Goal: Task Accomplishment & Management: Manage account settings

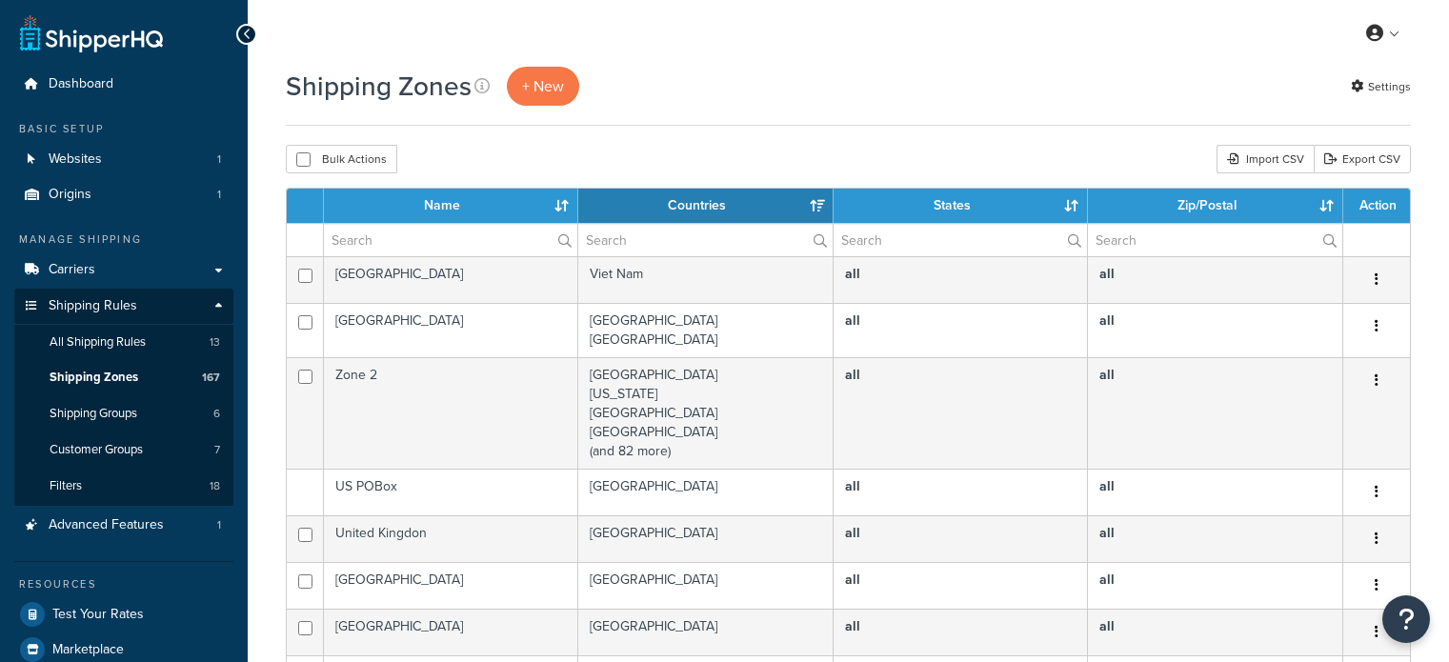
select select "15"
click at [377, 242] on input "text" at bounding box center [450, 240] width 253 height 32
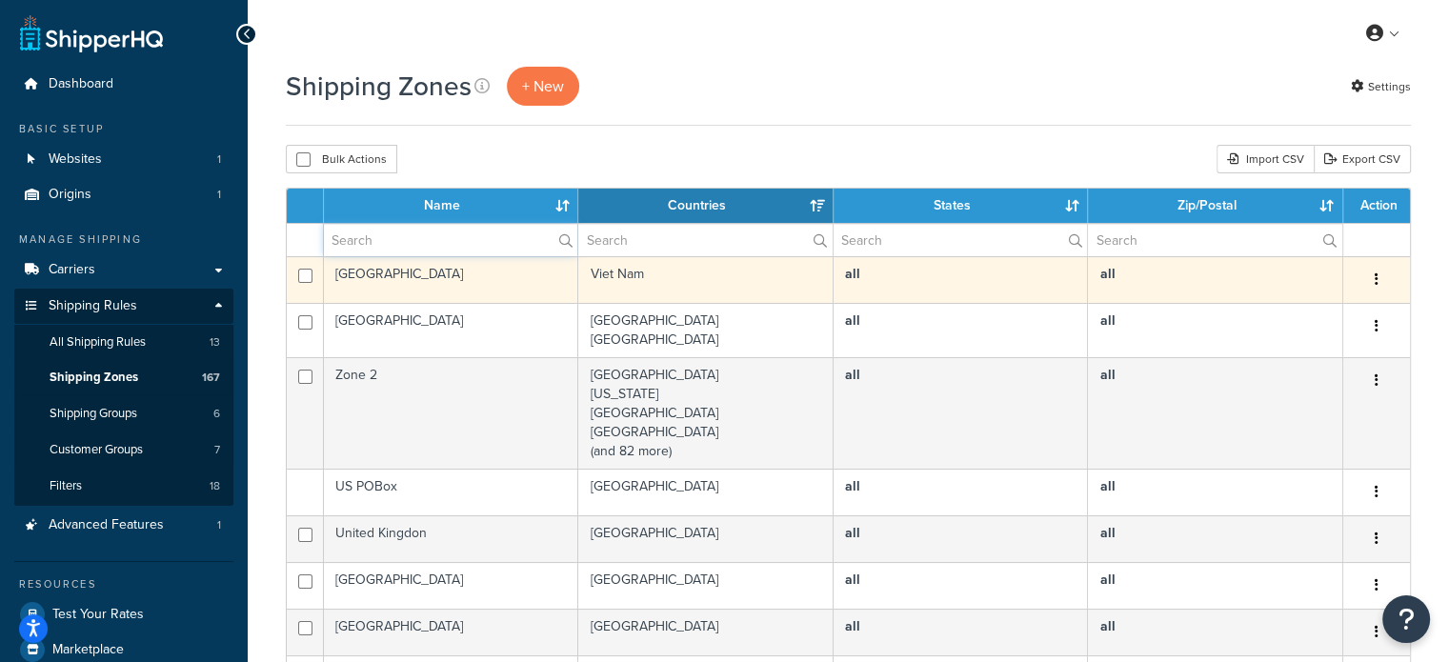
type input "aust post"
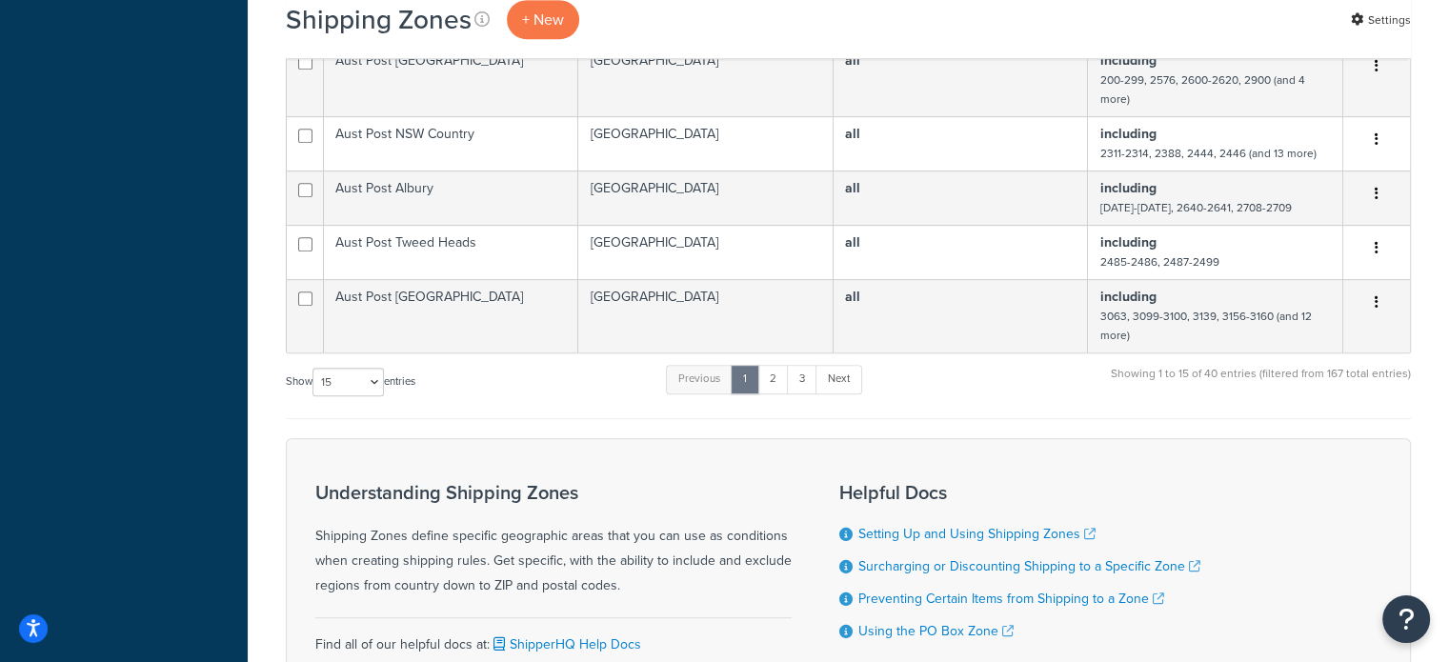
scroll to position [892, 0]
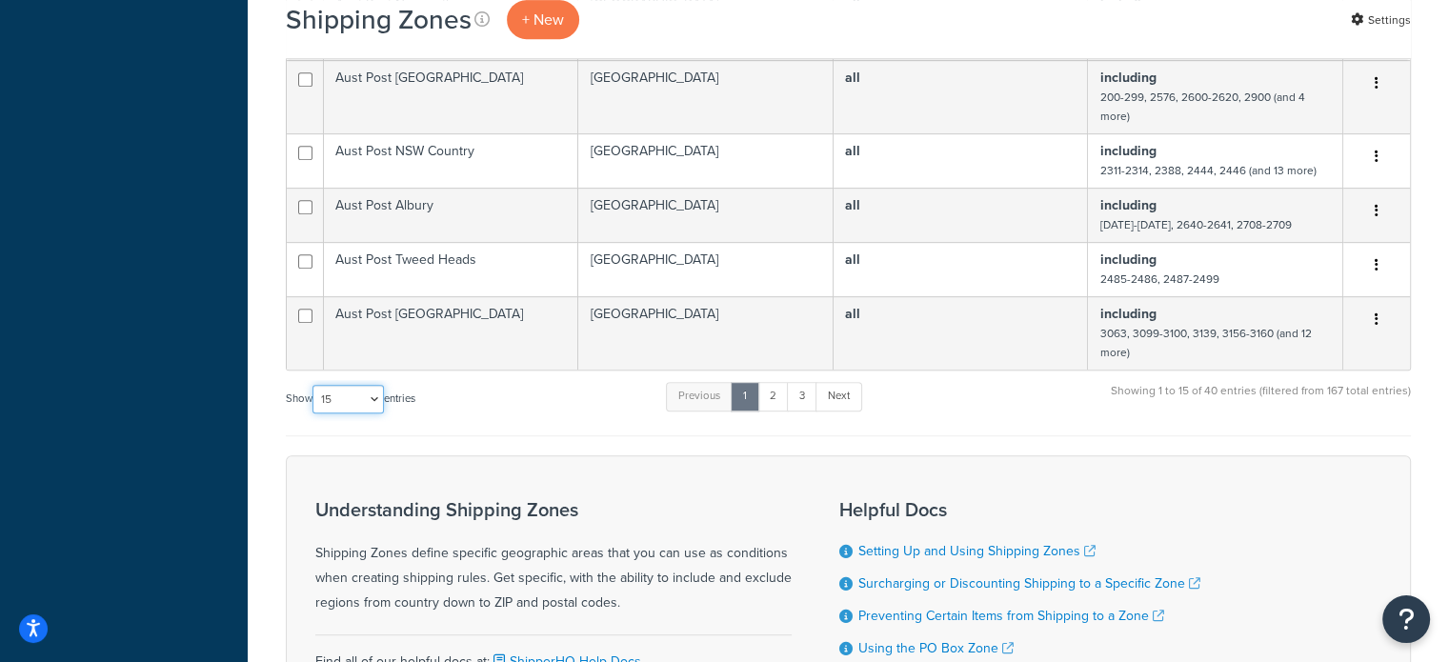
click at [370, 412] on select "10 15 25 50 100" at bounding box center [348, 399] width 71 height 29
select select "100"
click at [314, 414] on select "10 15 25 50 100" at bounding box center [348, 399] width 71 height 29
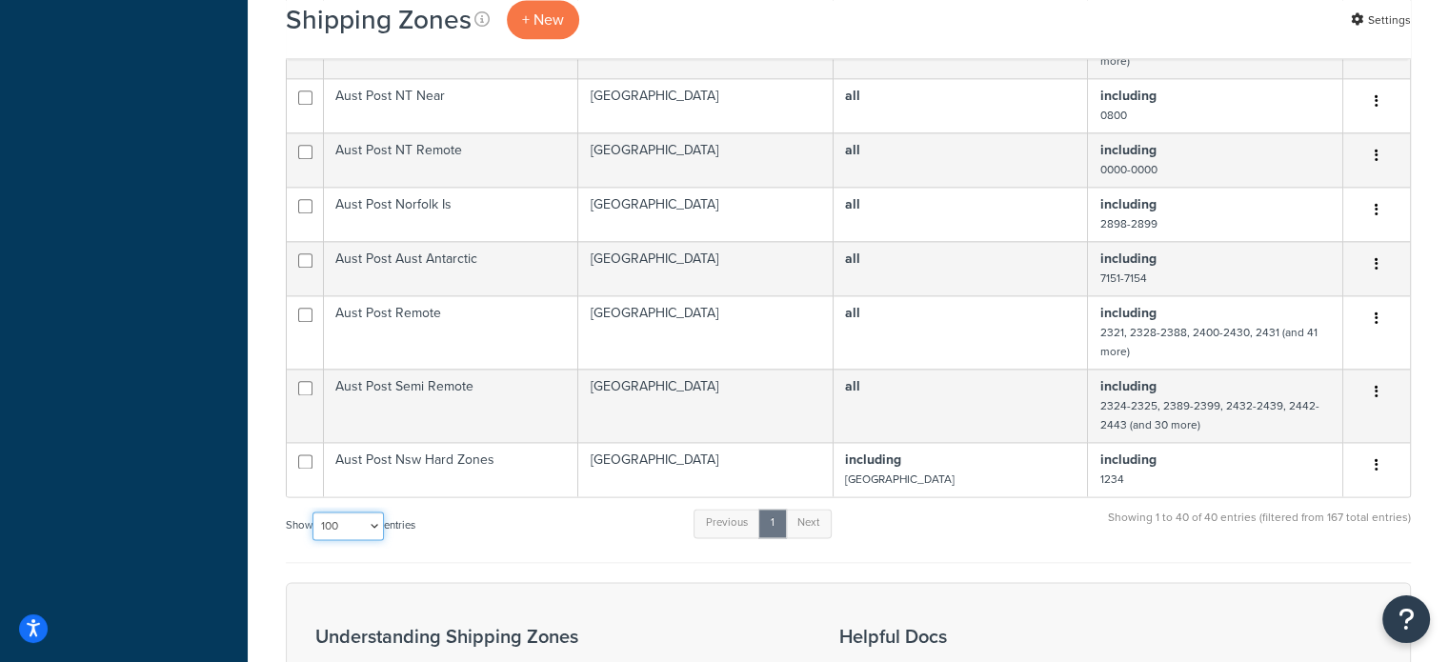
scroll to position [2416, 0]
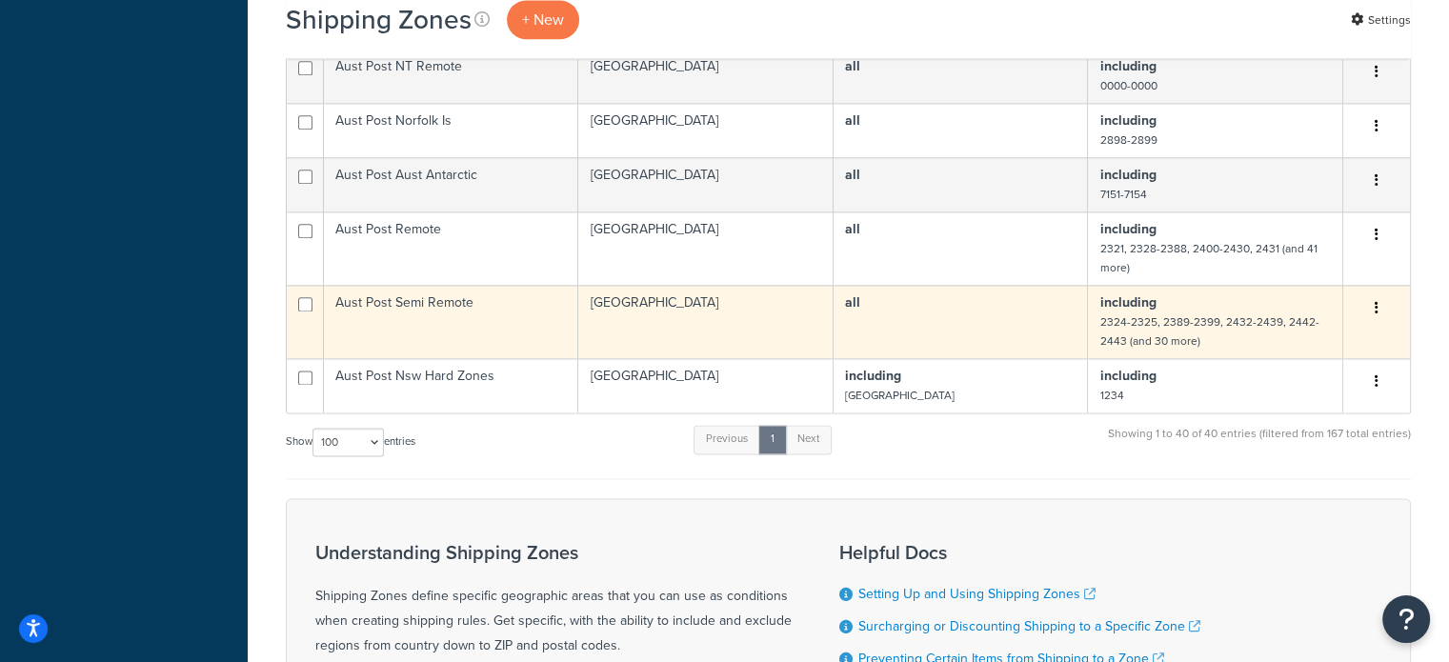
click at [488, 337] on td "Aust Post Semi Remote" at bounding box center [451, 321] width 254 height 73
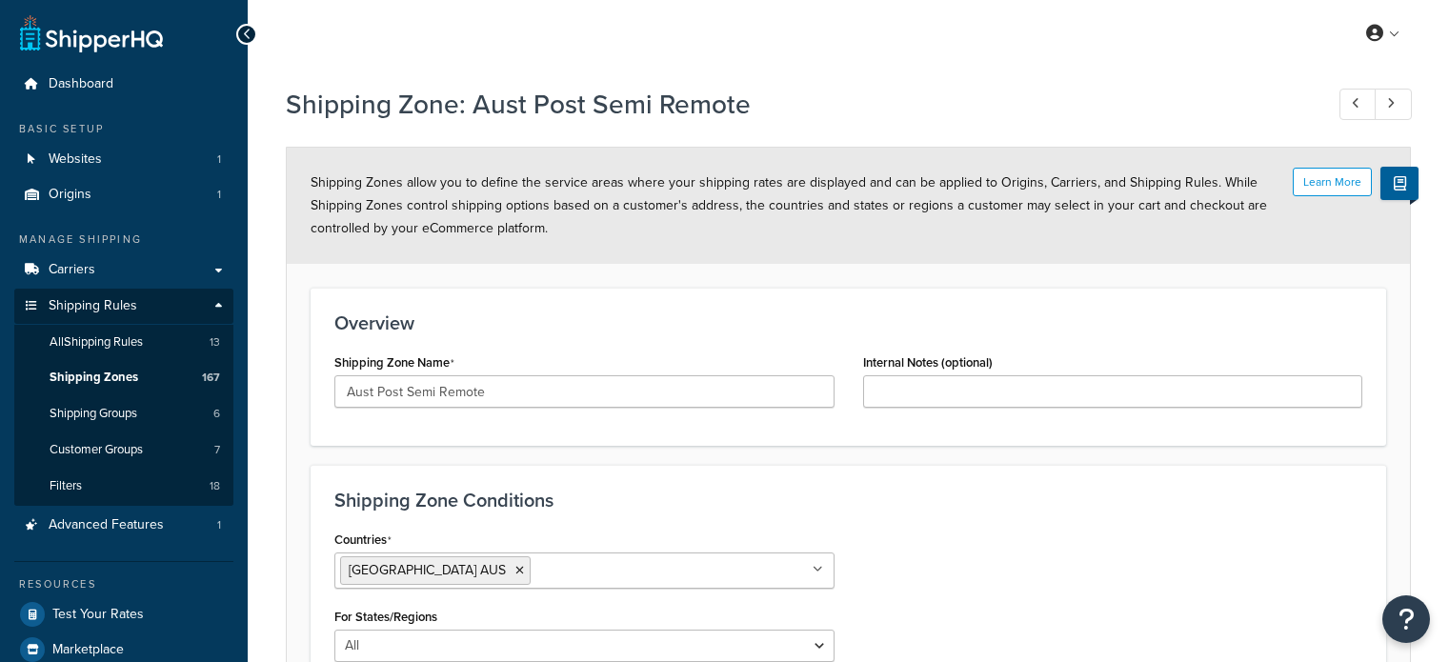
select select "including"
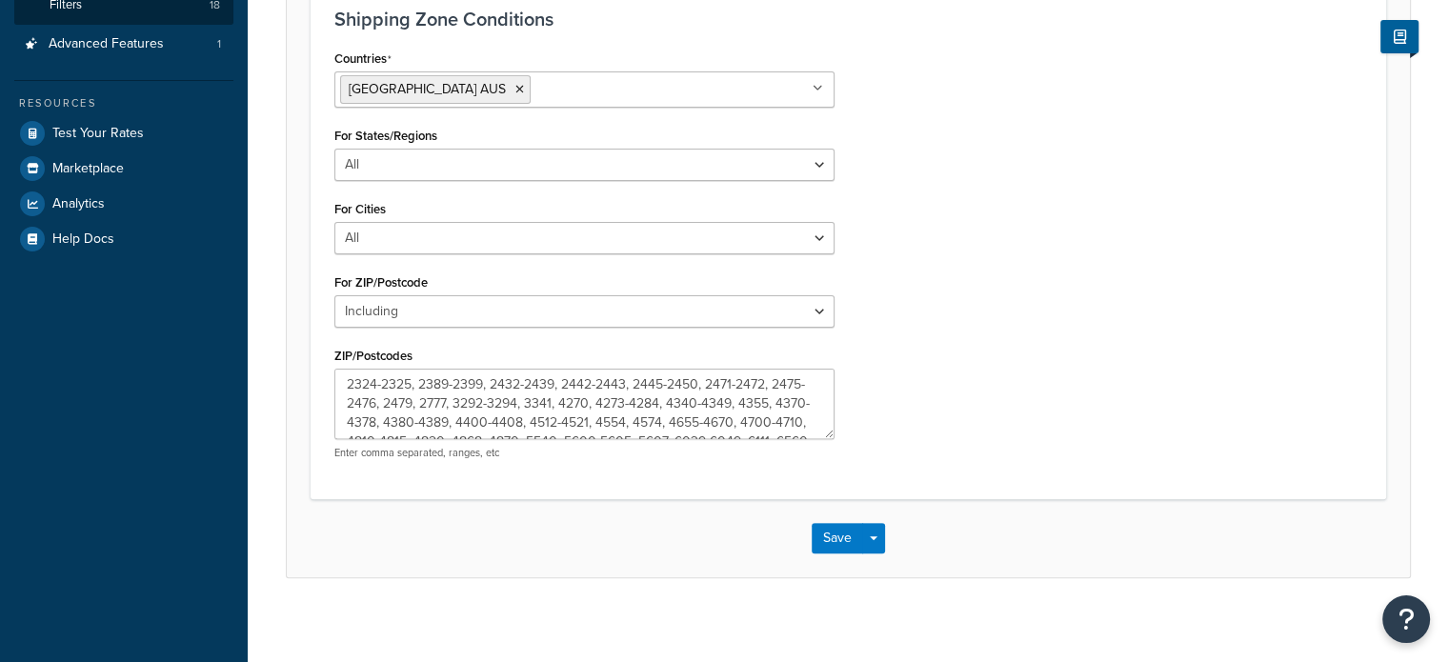
scroll to position [490, 0]
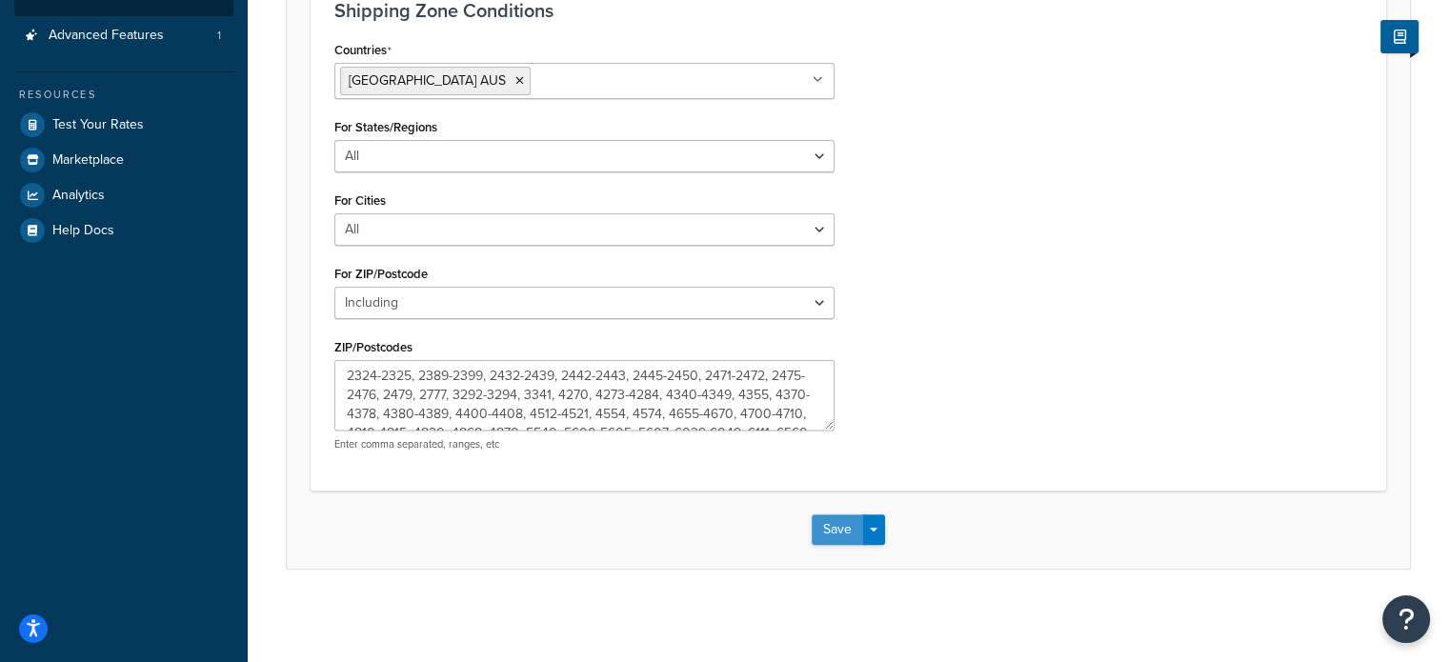
click at [843, 522] on button "Save" at bounding box center [837, 530] width 51 height 30
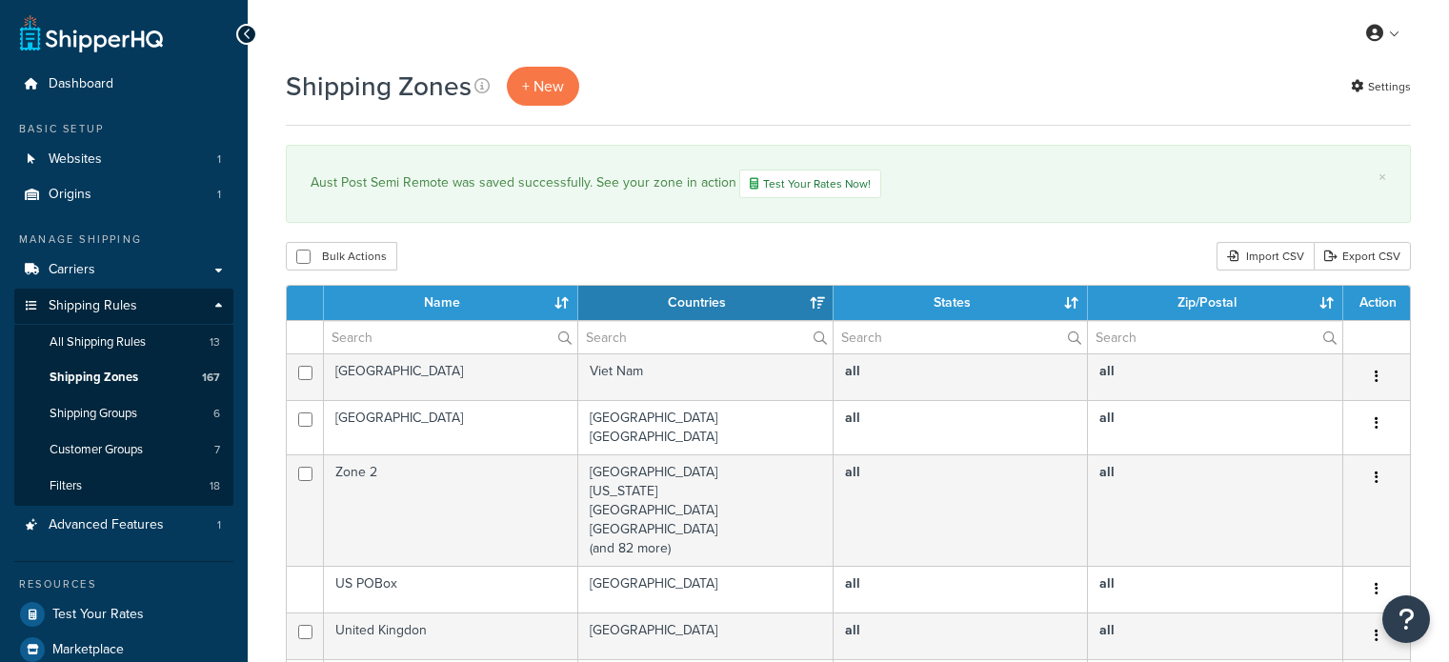
select select "15"
click at [446, 328] on input "text" at bounding box center [450, 337] width 253 height 32
type input "aust post"
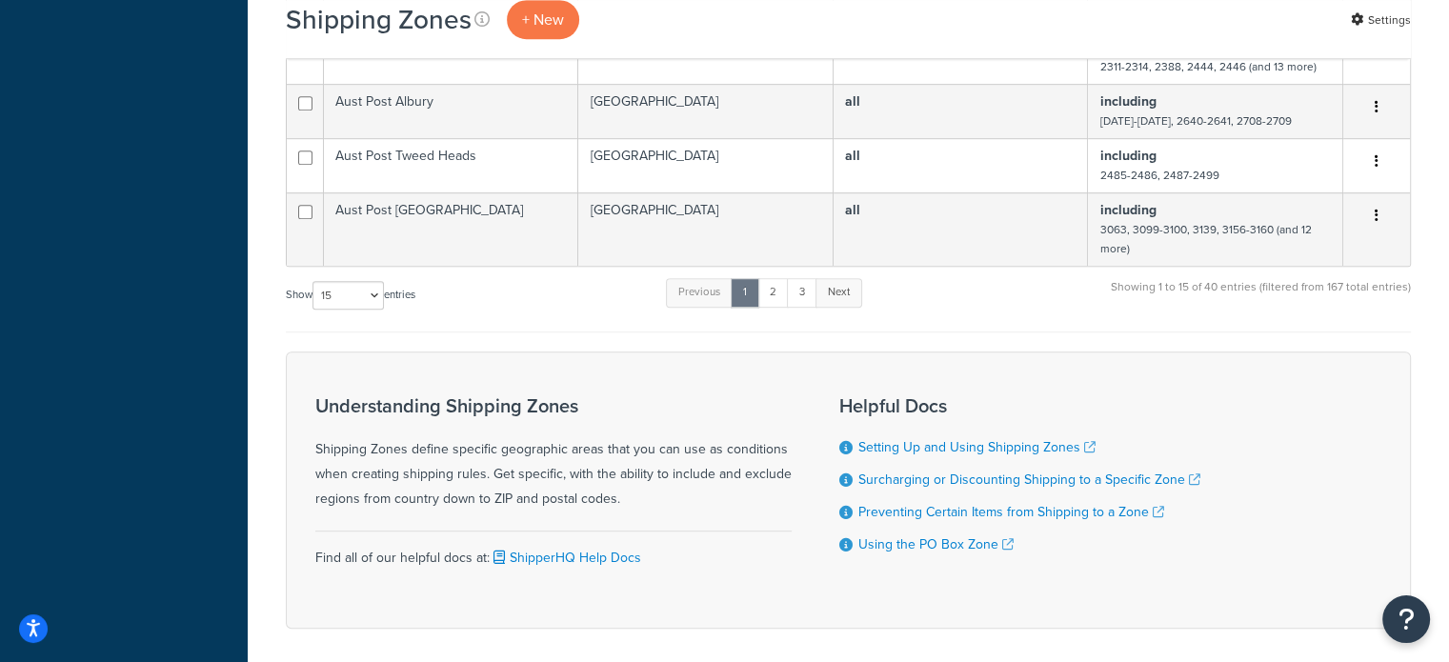
scroll to position [1048, 0]
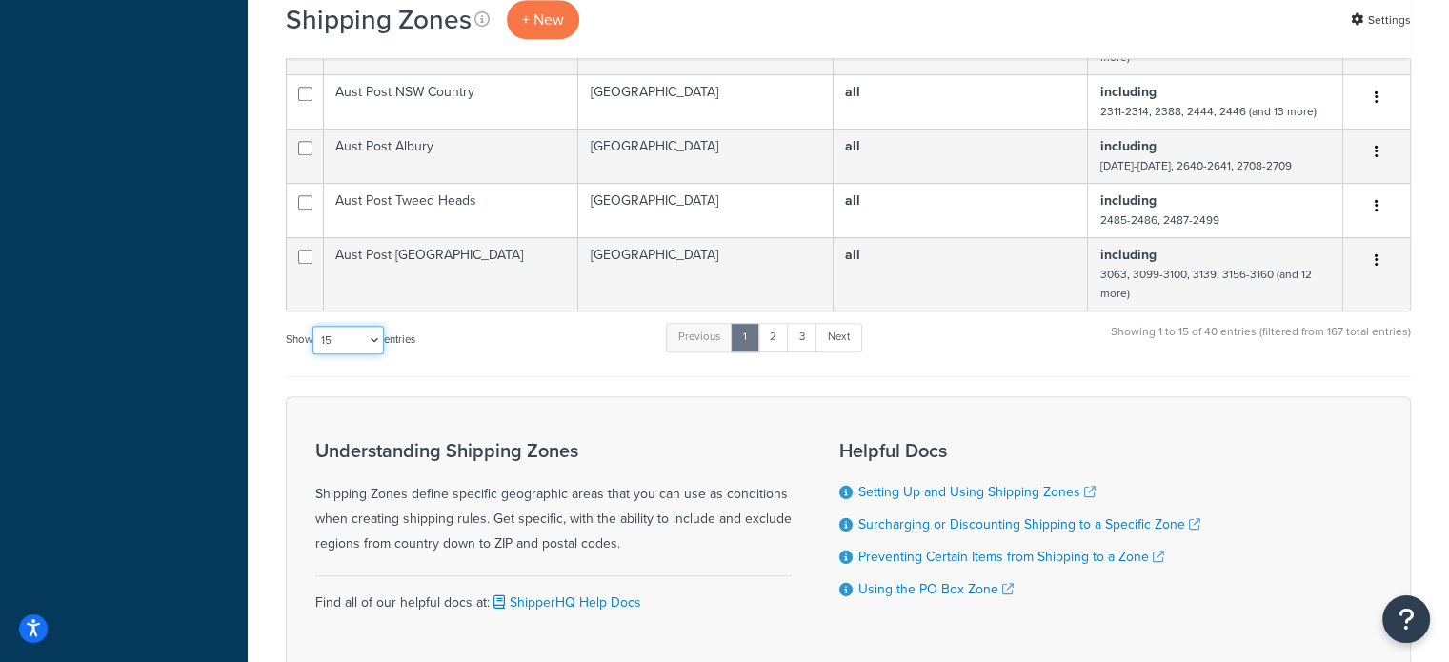
click at [370, 353] on select "10 15 25 50 100" at bounding box center [348, 340] width 71 height 29
select select "100"
click at [314, 354] on select "10 15 25 50 100" at bounding box center [348, 340] width 71 height 29
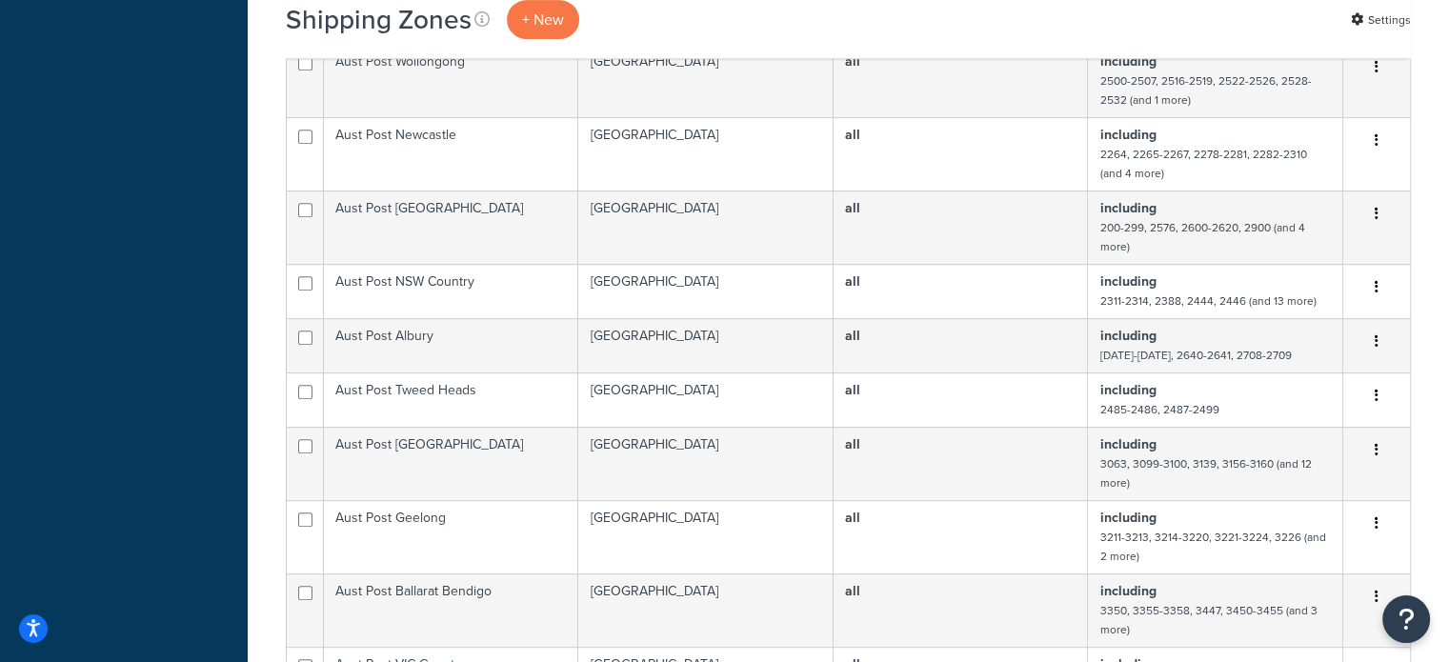
scroll to position [858, 0]
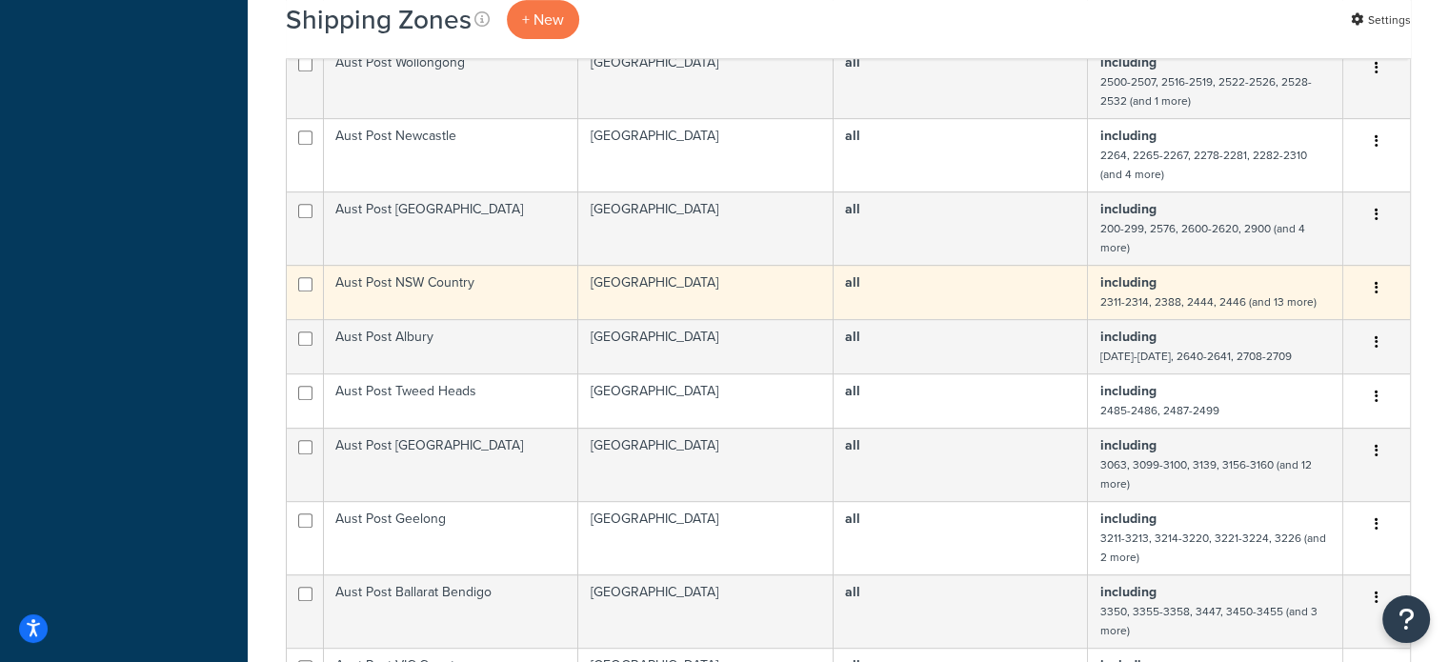
click at [466, 295] on td "Aust Post NSW Country" at bounding box center [451, 292] width 254 height 54
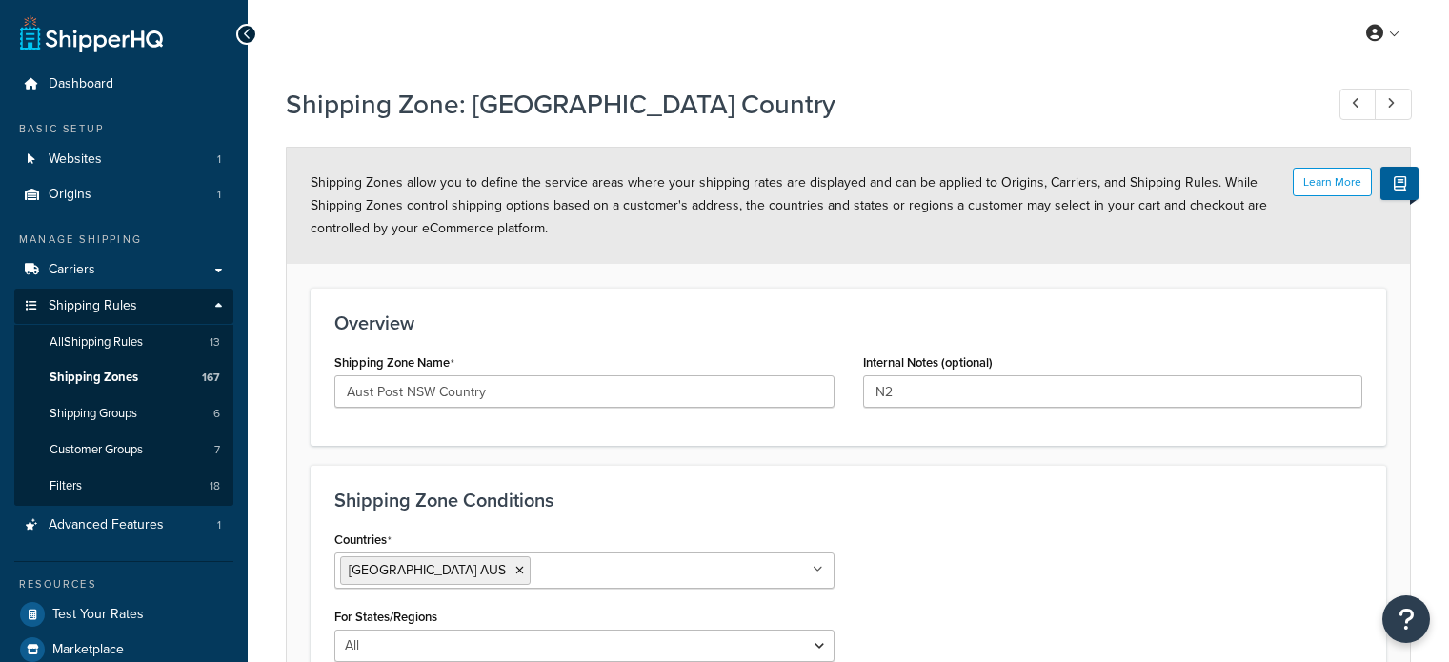
select select "including"
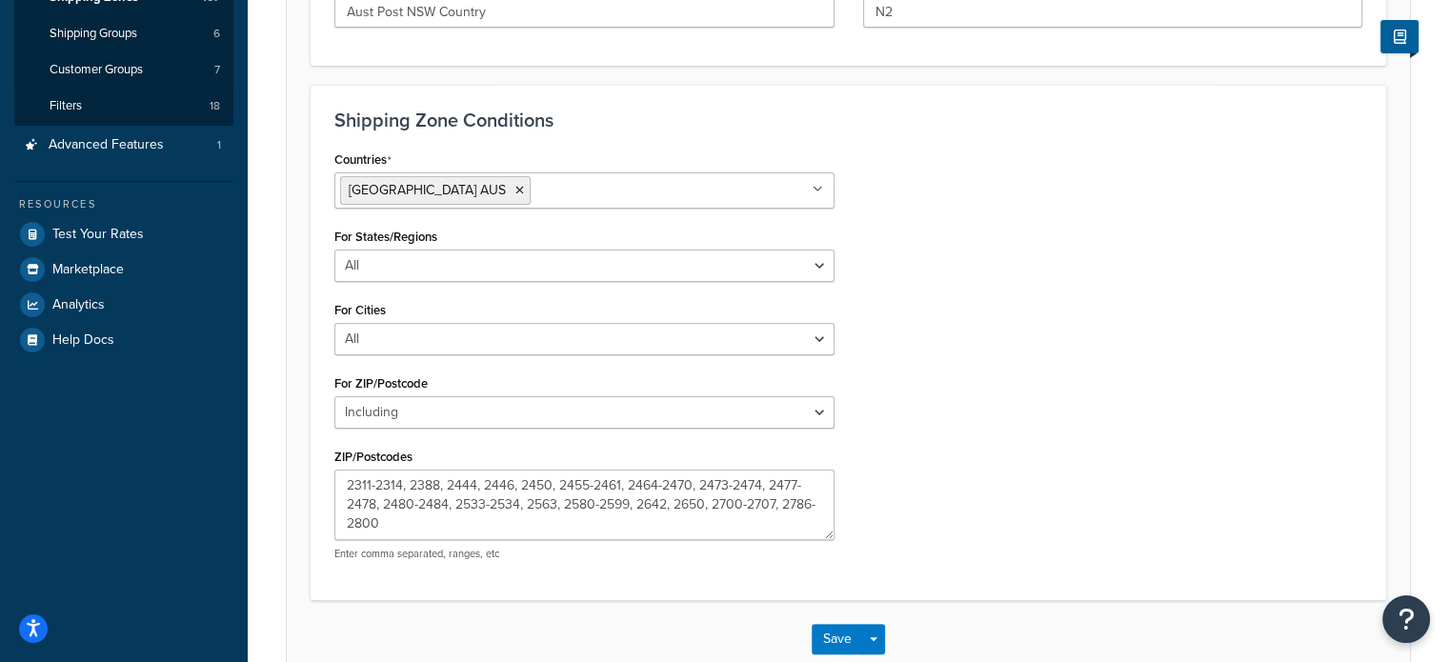
scroll to position [381, 0]
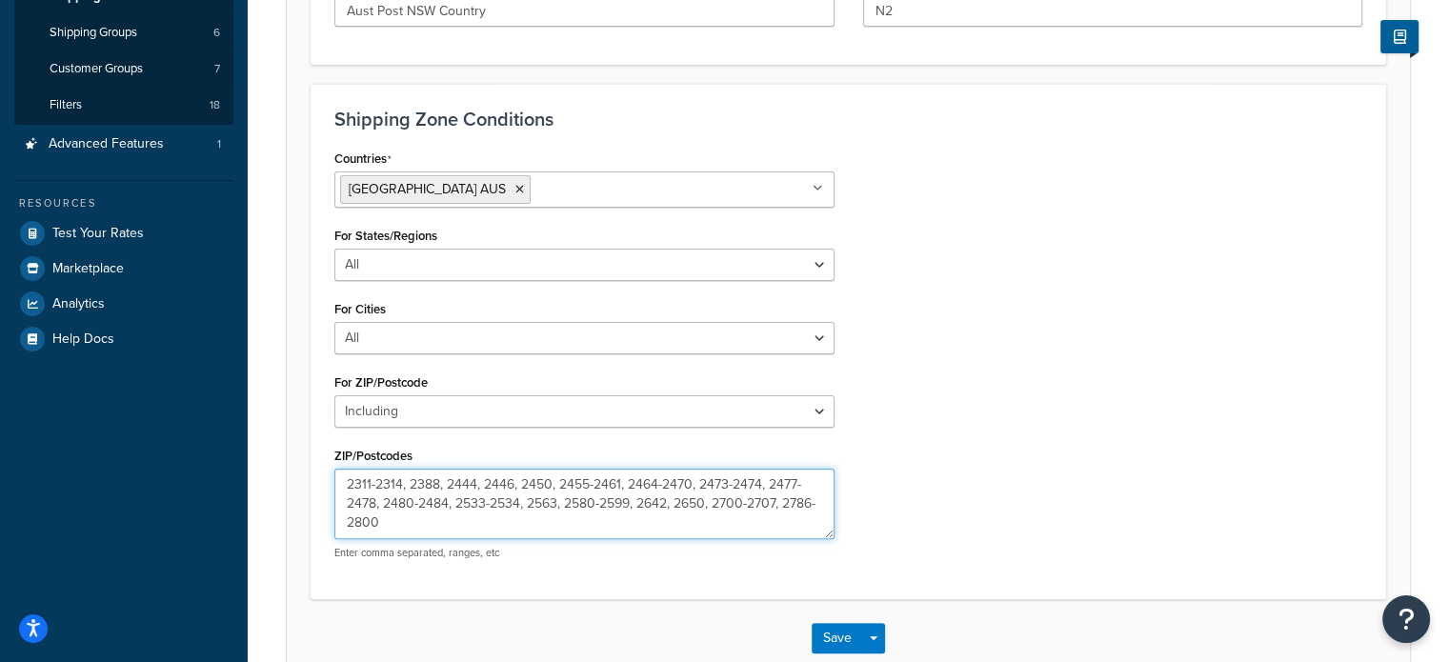
click at [414, 502] on textarea "2311-2314, 2388, 2444, 2446, 2450, 2455-2461, 2464-2470, 2473-2474, 2477-2478, …" at bounding box center [584, 504] width 500 height 71
type textarea "2311-2314, 2388, 2444, 2446, 2450, 2455-2461, 2464-2470, 2473-2474, 2477-2478, …"
click at [827, 634] on button "Save" at bounding box center [837, 638] width 51 height 30
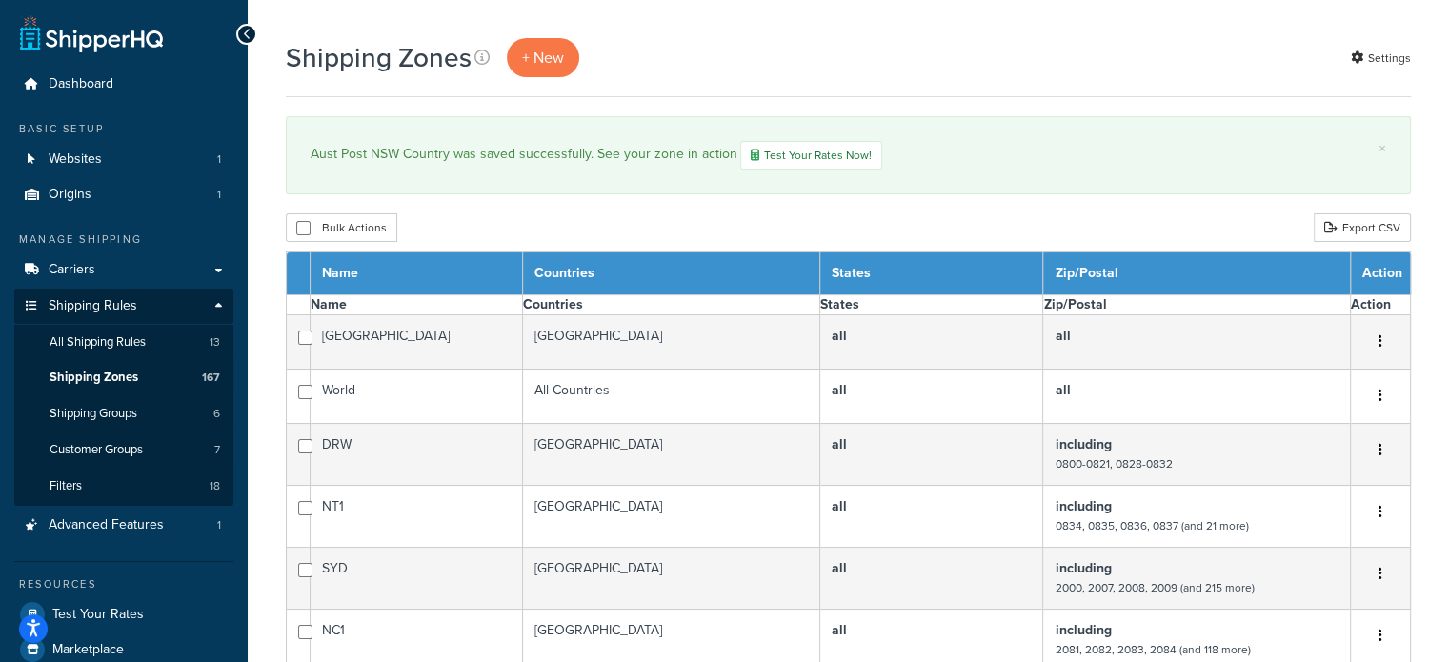
select select "15"
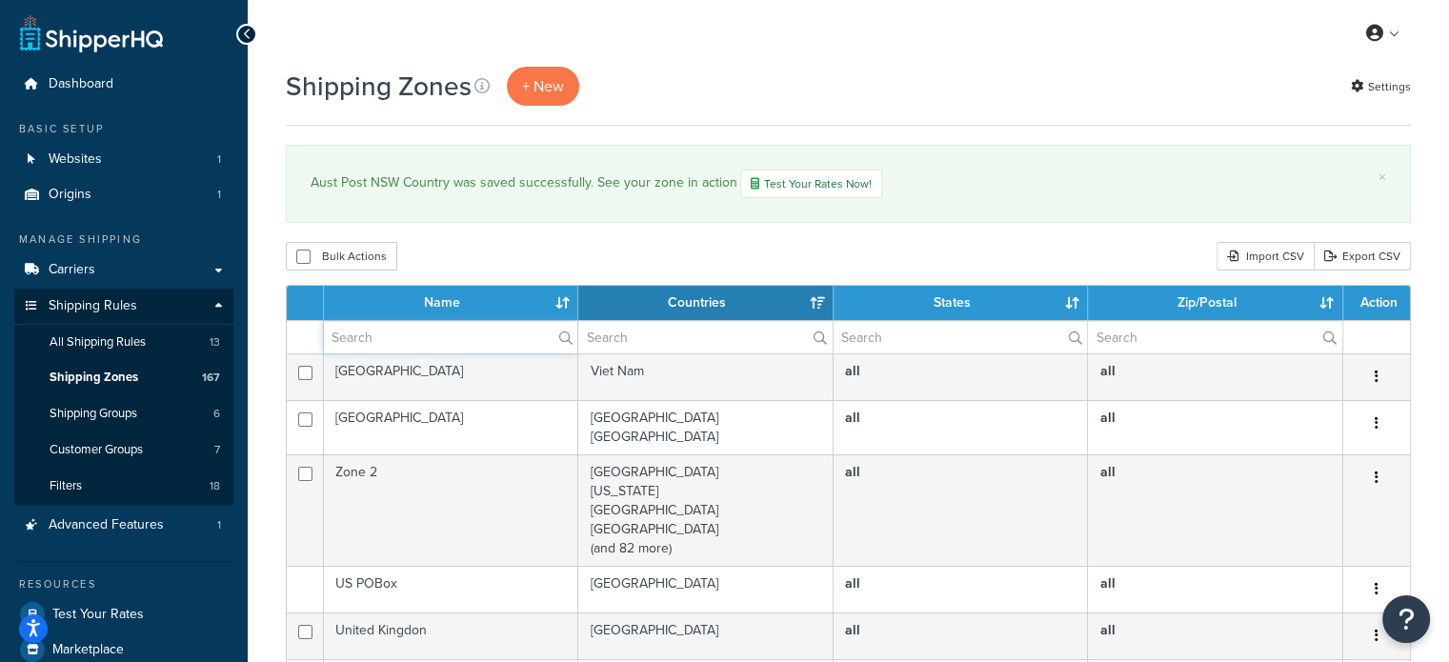
click at [417, 347] on input "text" at bounding box center [450, 337] width 253 height 32
type input "aust post"
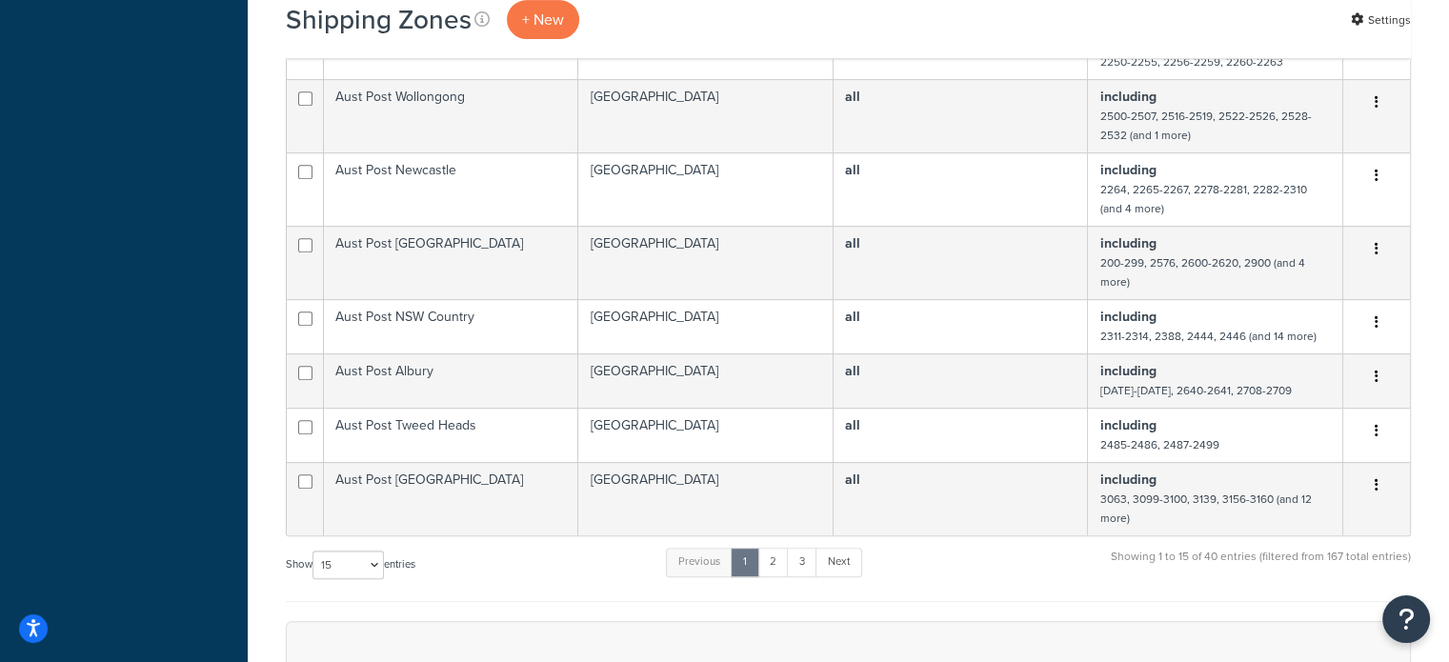
scroll to position [858, 0]
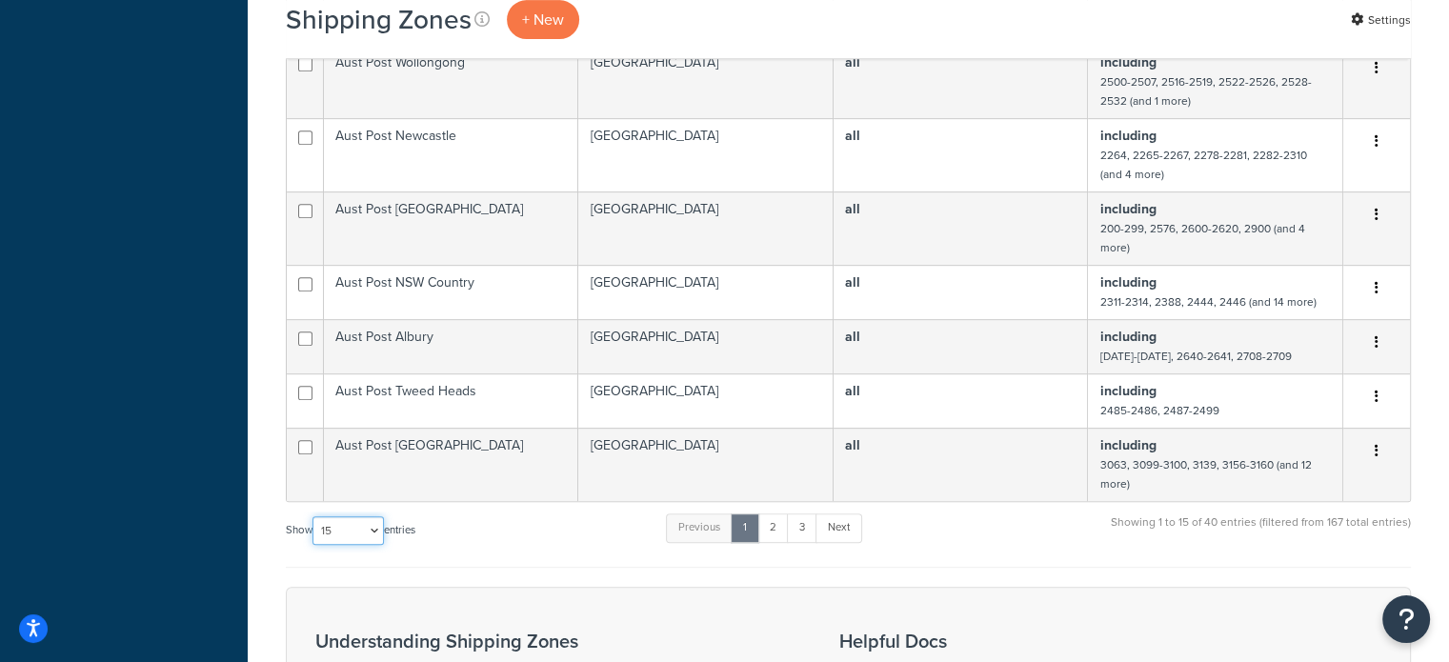
click at [361, 540] on select "10 15 25 50 100" at bounding box center [348, 530] width 71 height 29
select select "100"
click at [314, 545] on select "10 15 25 50 100" at bounding box center [348, 530] width 71 height 29
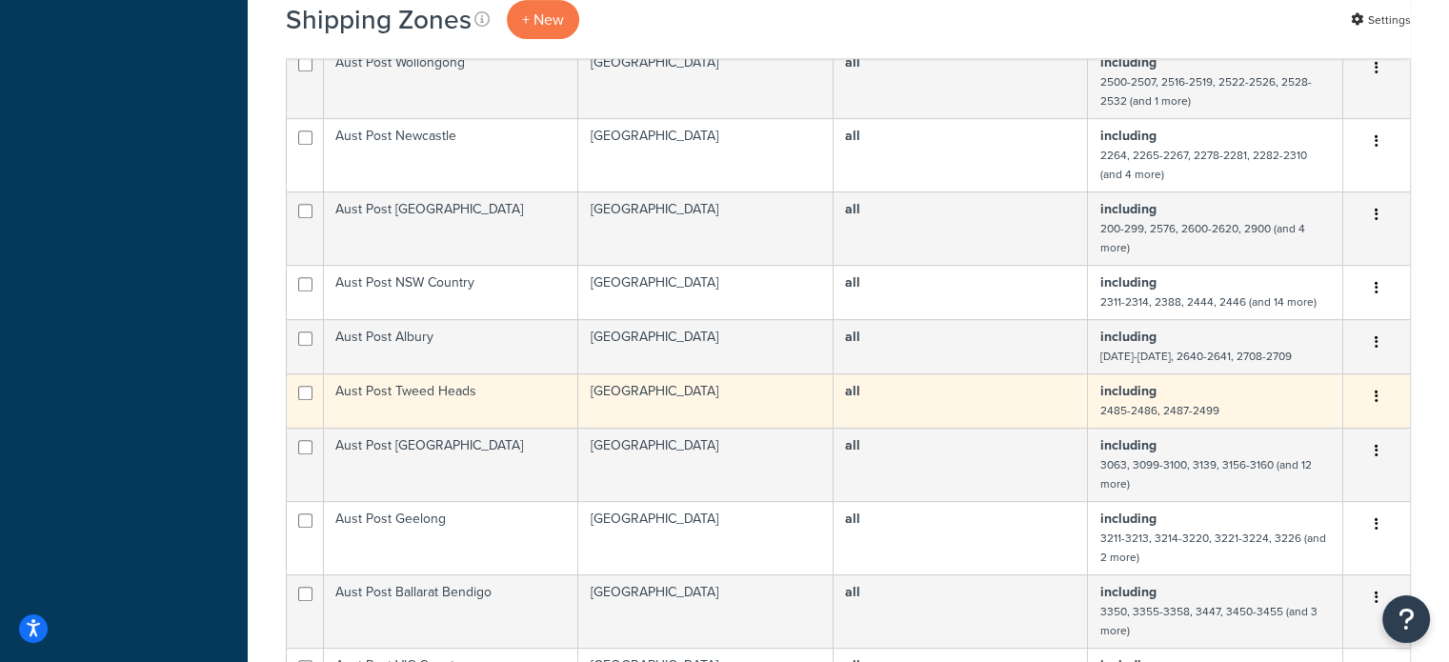
click at [507, 409] on td "Aust Post Tweed Heads" at bounding box center [451, 400] width 254 height 54
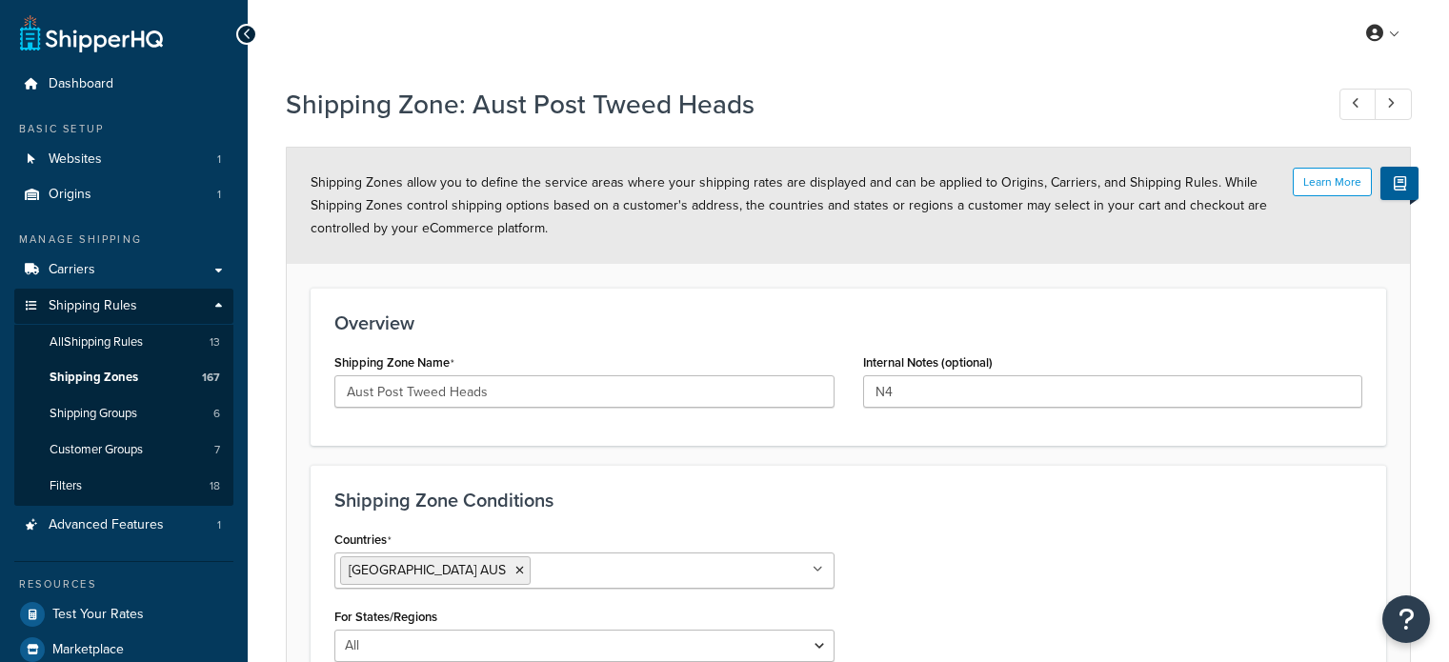
select select "including"
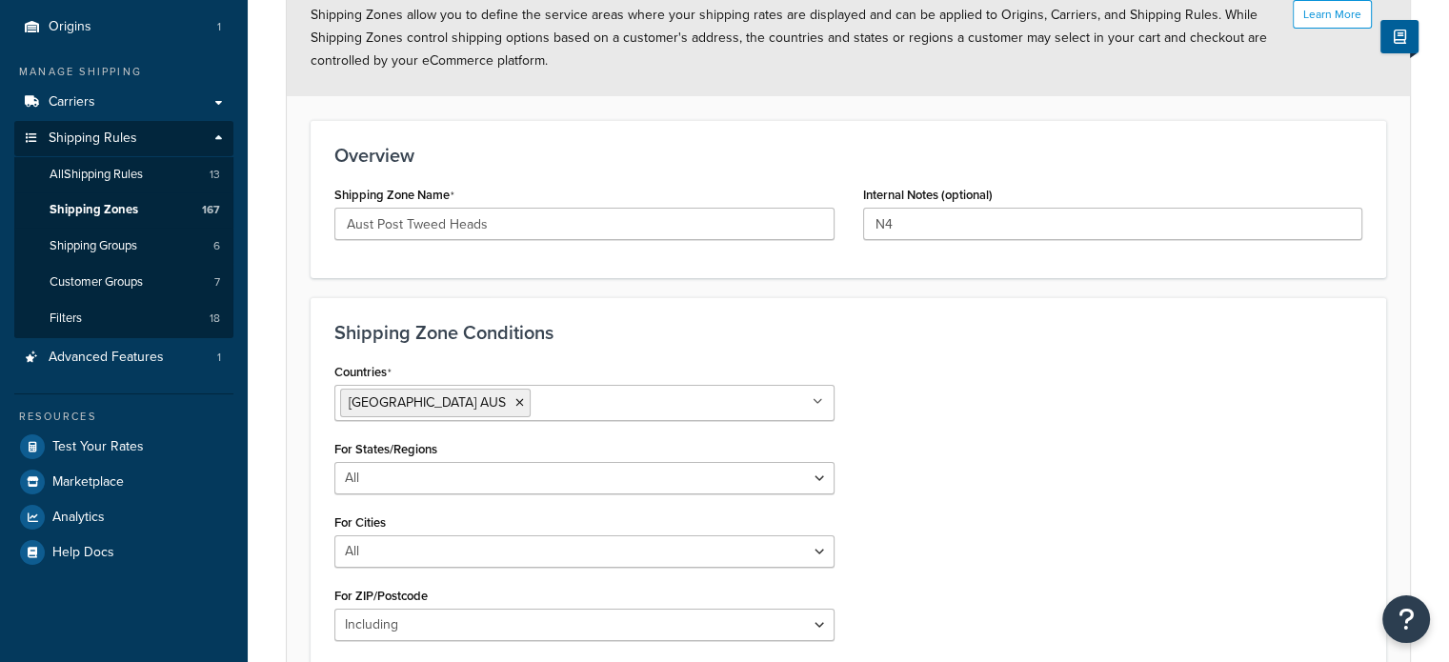
scroll to position [286, 0]
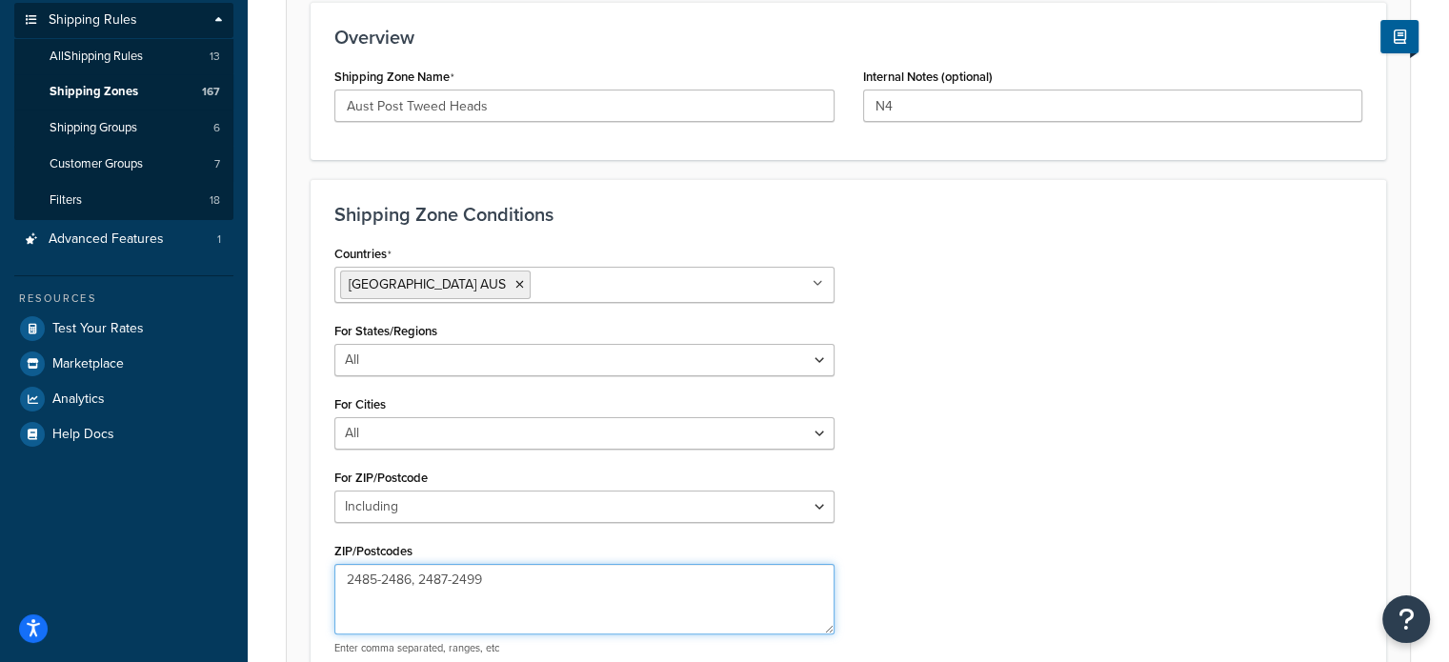
click at [349, 575] on textarea "2485-2486, 2487-2499" at bounding box center [584, 599] width 500 height 71
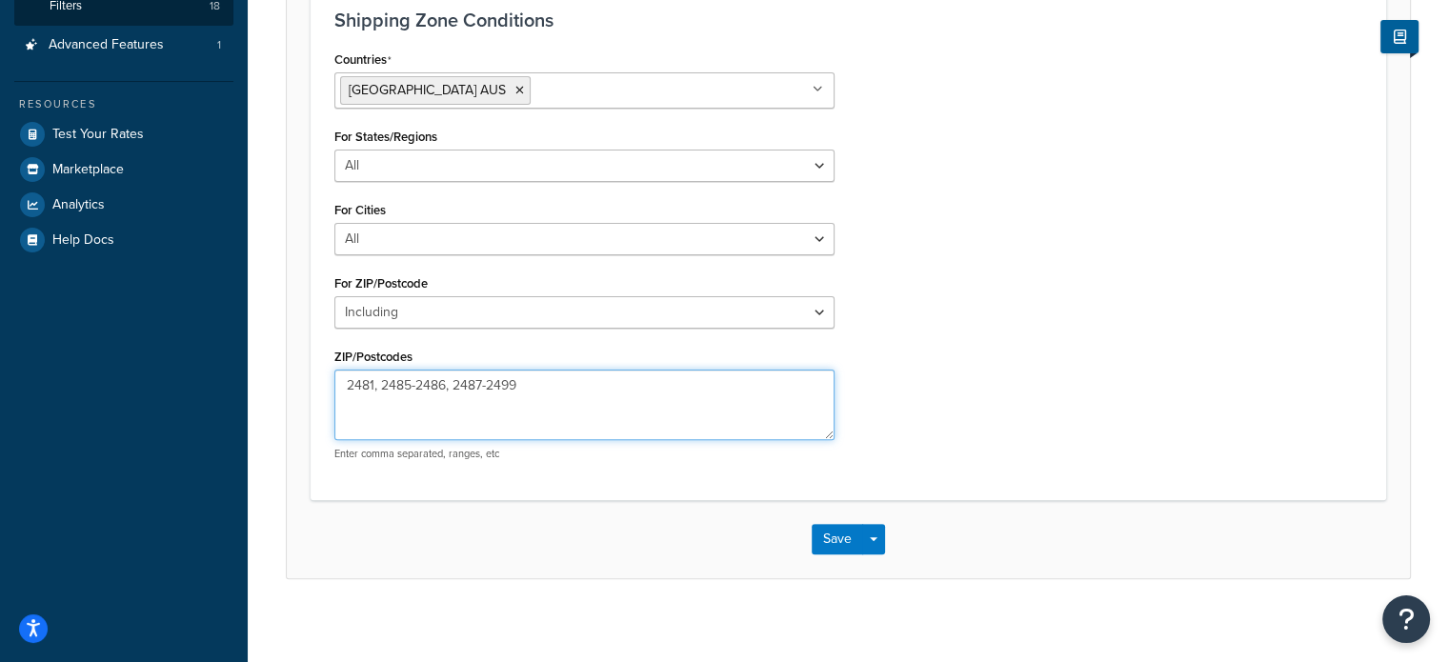
scroll to position [490, 0]
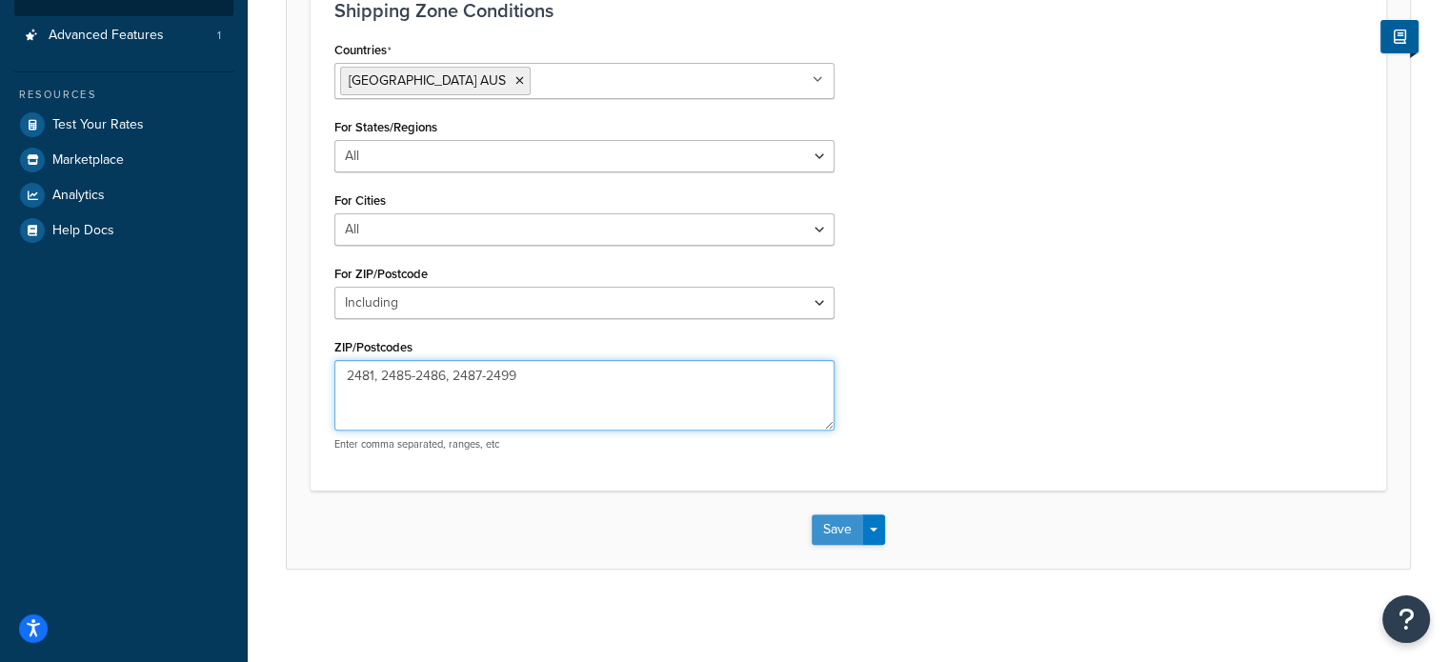
type textarea "2481, 2485-2486, 2487-2499"
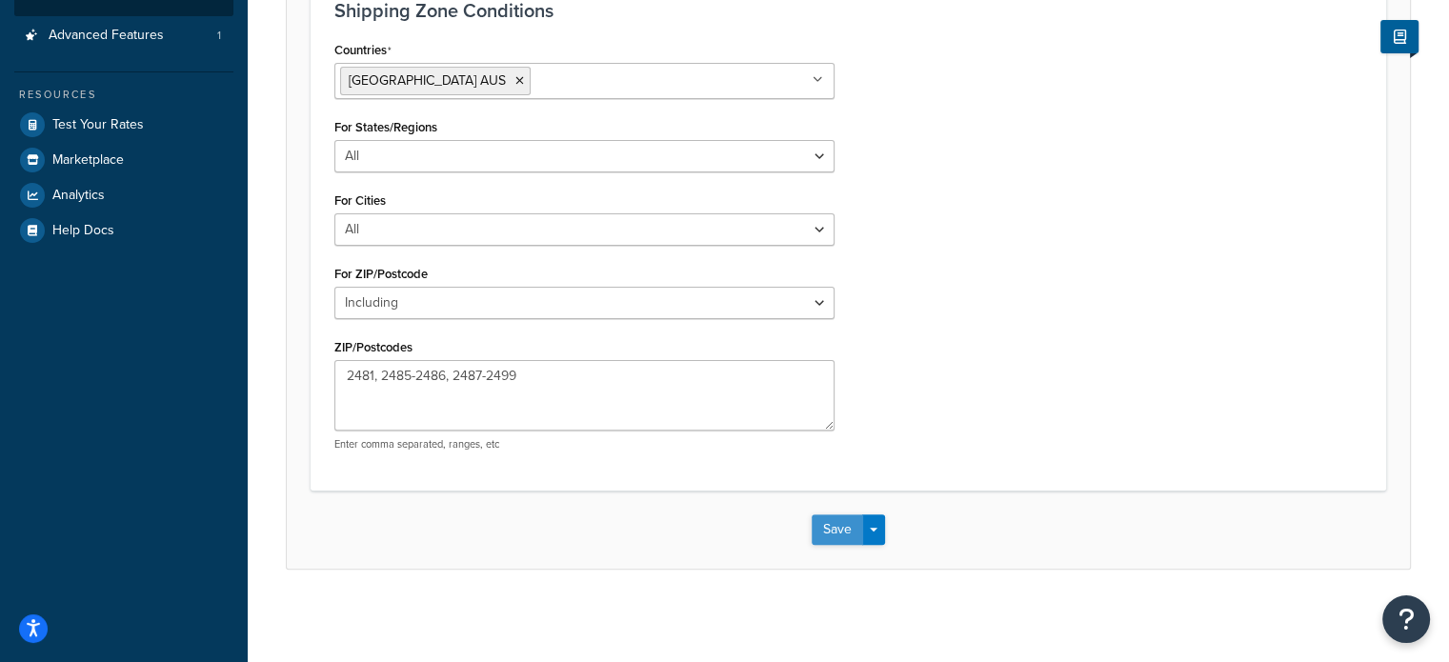
click at [831, 529] on button "Save" at bounding box center [837, 530] width 51 height 30
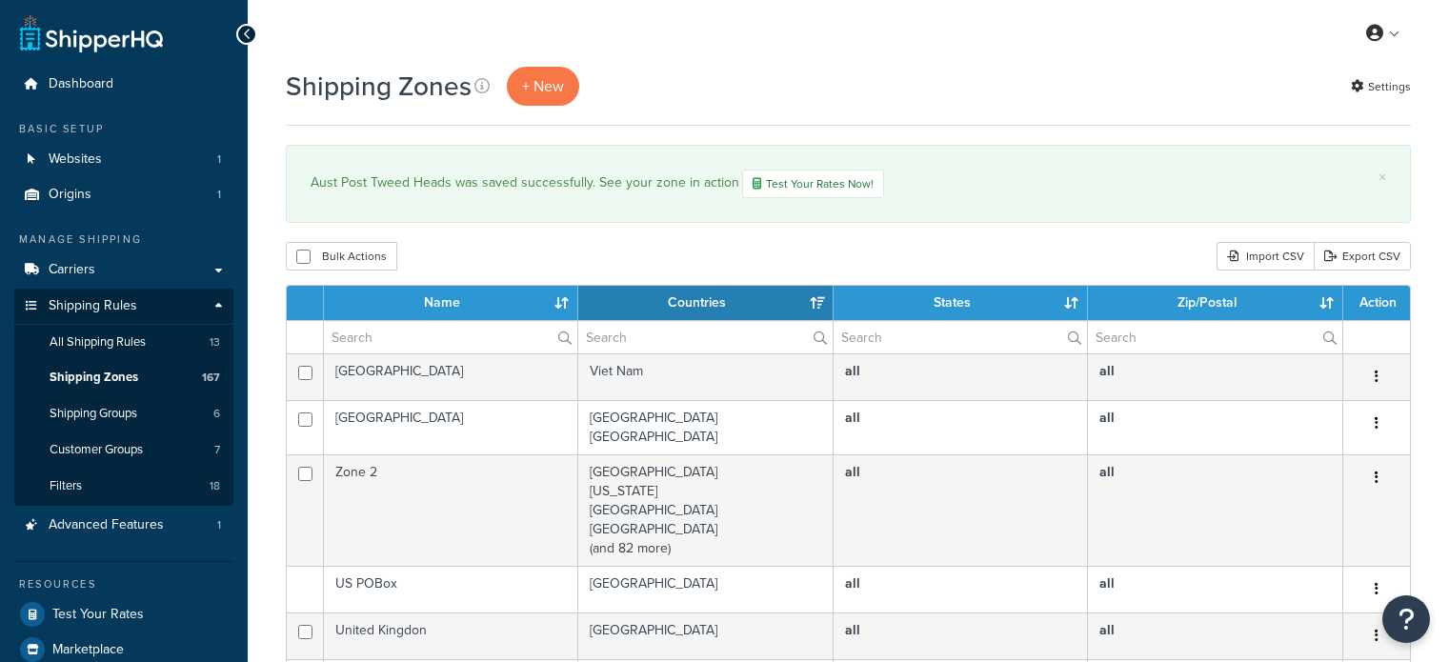
select select "15"
